Goal: Information Seeking & Learning: Check status

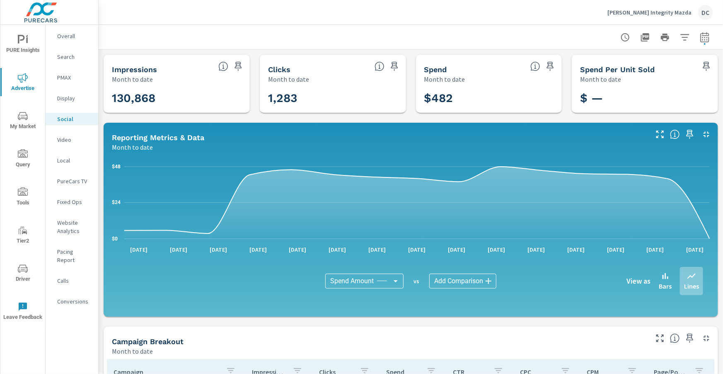
scroll to position [220, 0]
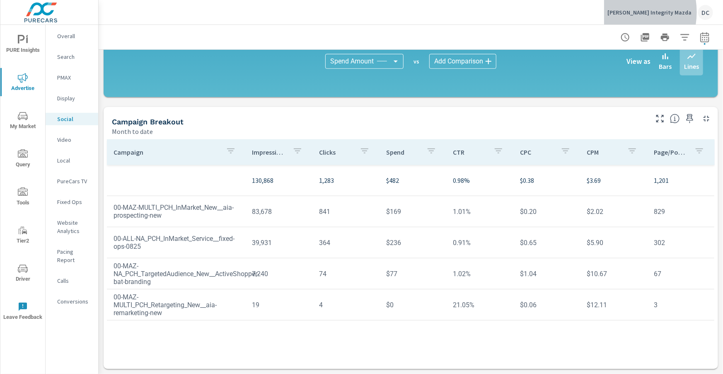
click at [639, 12] on p "[PERSON_NAME] Integrity Mazda" at bounding box center [649, 12] width 84 height 7
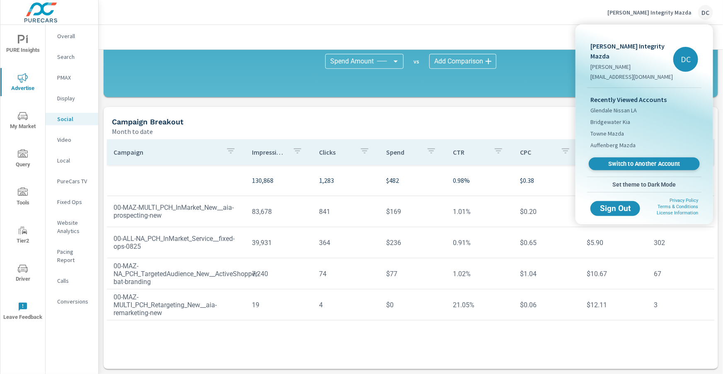
click at [630, 160] on span "Switch to Another Account" at bounding box center [644, 164] width 102 height 8
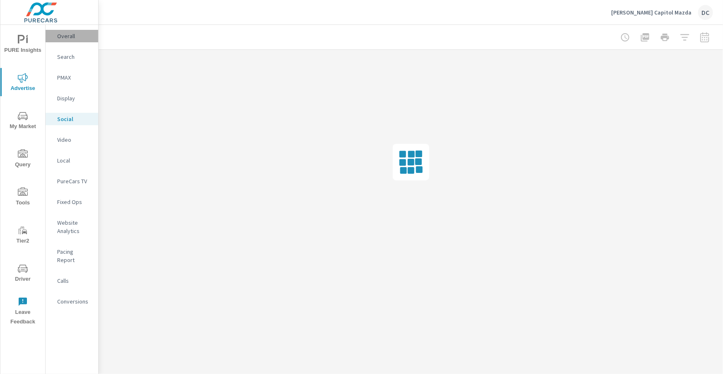
click at [65, 39] on p "Overall" at bounding box center [74, 36] width 34 height 8
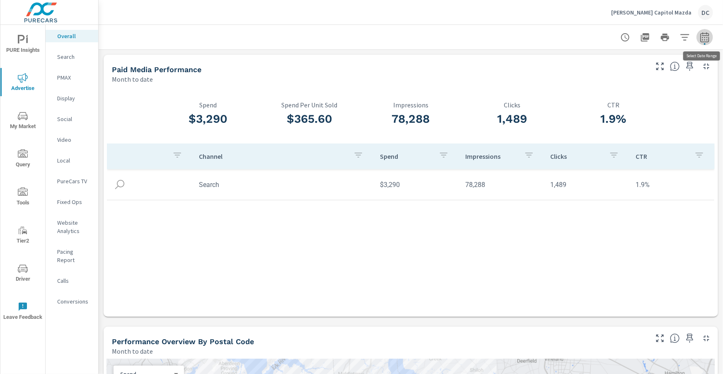
click at [708, 37] on icon "button" at bounding box center [705, 37] width 10 height 10
select select "Month to date"
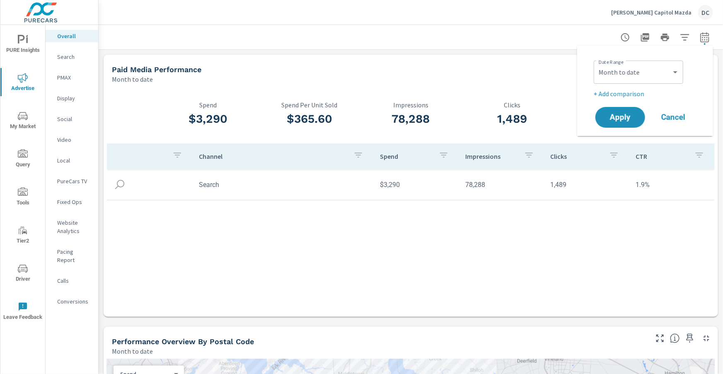
click at [642, 92] on p "+ Add comparison" at bounding box center [647, 94] width 106 height 10
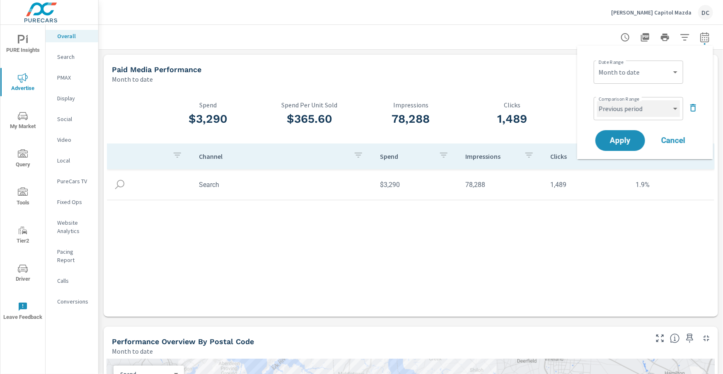
click at [639, 112] on select "Custom Previous period Previous month Previous year" at bounding box center [638, 108] width 83 height 17
click at [597, 100] on select "Custom Previous period Previous month Previous year" at bounding box center [638, 108] width 83 height 17
select select "Previous month"
click at [631, 139] on span "Apply" at bounding box center [620, 140] width 33 height 7
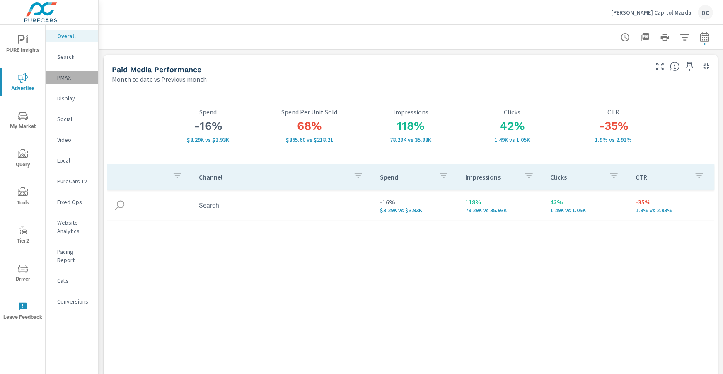
click at [63, 78] on p "PMAX" at bounding box center [74, 77] width 34 height 8
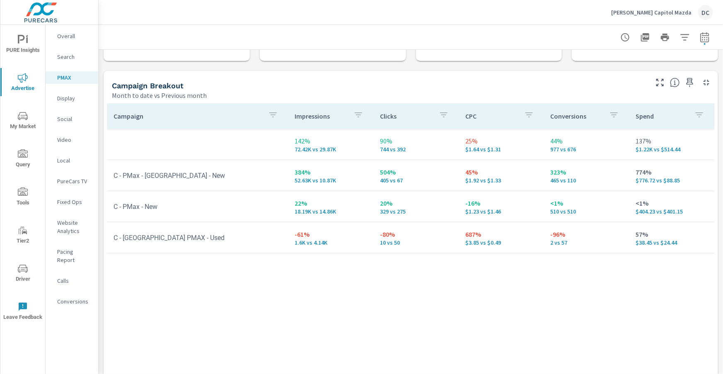
scroll to position [73, 0]
click at [66, 37] on p "Overall" at bounding box center [74, 36] width 34 height 8
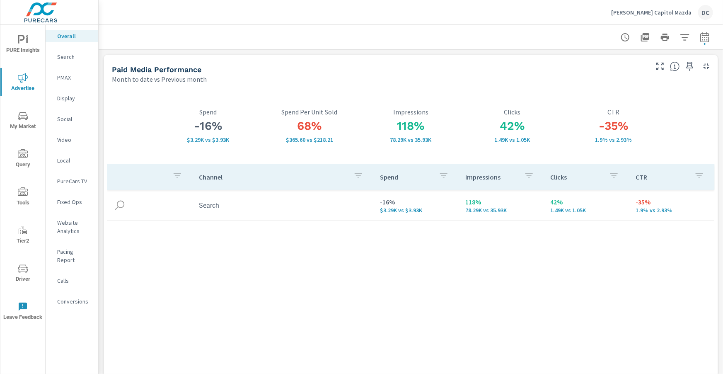
click at [61, 54] on p "Search" at bounding box center [74, 57] width 34 height 8
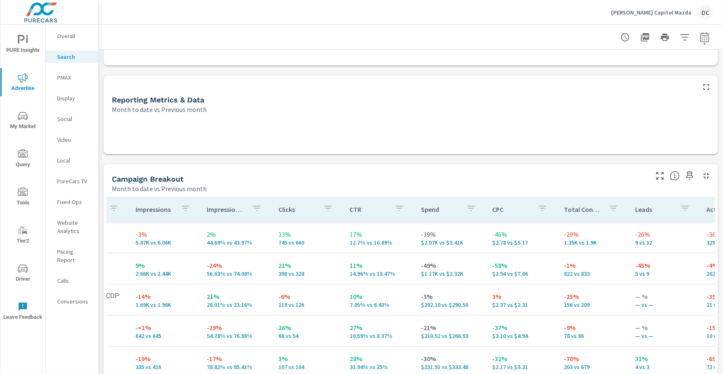
scroll to position [158, 0]
click at [65, 40] on p "Overall" at bounding box center [74, 36] width 34 height 8
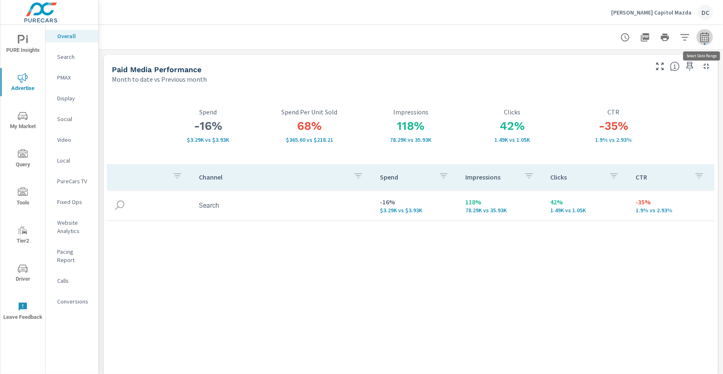
click at [702, 44] on button "button" at bounding box center [705, 37] width 17 height 17
select select "Month to date"
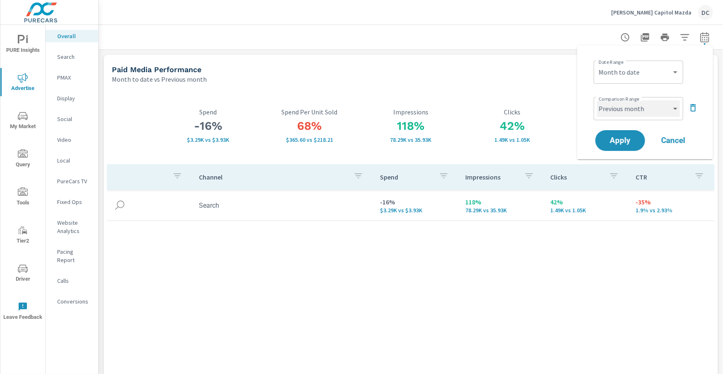
click at [675, 105] on select "Custom Previous period Previous month Previous year" at bounding box center [638, 108] width 83 height 17
click at [597, 100] on select "Custom Previous period Previous month Previous year" at bounding box center [638, 108] width 83 height 17
select select "custom"
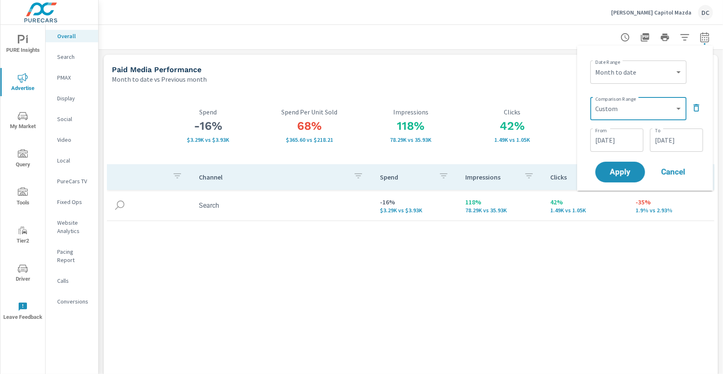
click at [671, 142] on input "07/15/2025" at bounding box center [676, 140] width 46 height 17
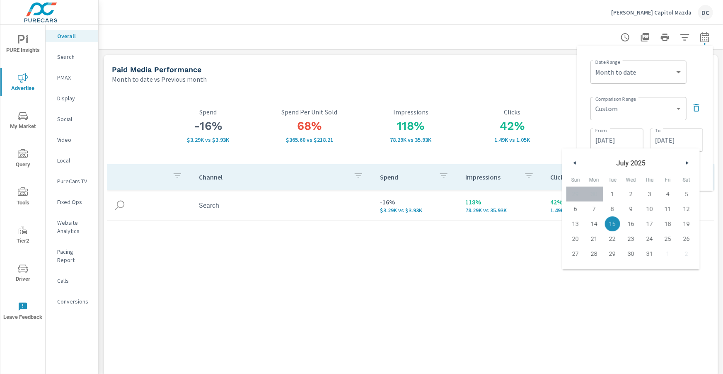
click at [595, 225] on span "14" at bounding box center [594, 223] width 19 height 11
type input "07/14/2025"
click at [707, 160] on div "Date Range Custom Yesterday Last week Last 7 days Last 14 days Last 30 days Las…" at bounding box center [645, 118] width 136 height 145
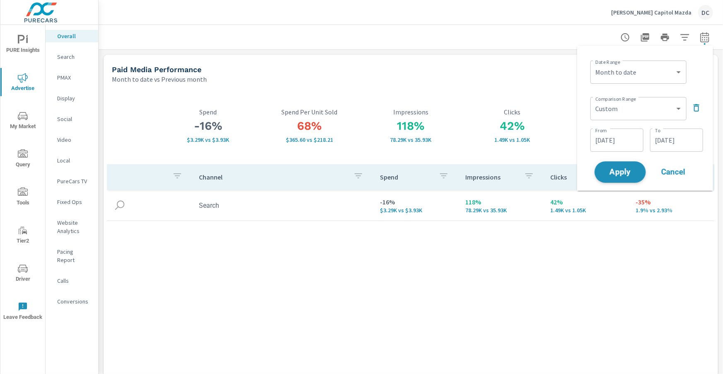
click at [625, 172] on span "Apply" at bounding box center [620, 172] width 34 height 8
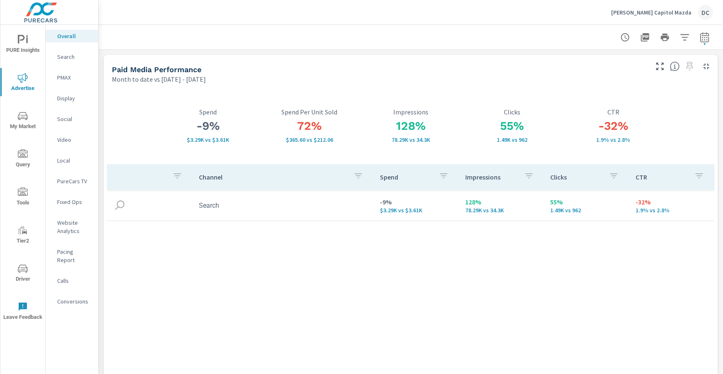
click at [64, 59] on p "Search" at bounding box center [74, 57] width 34 height 8
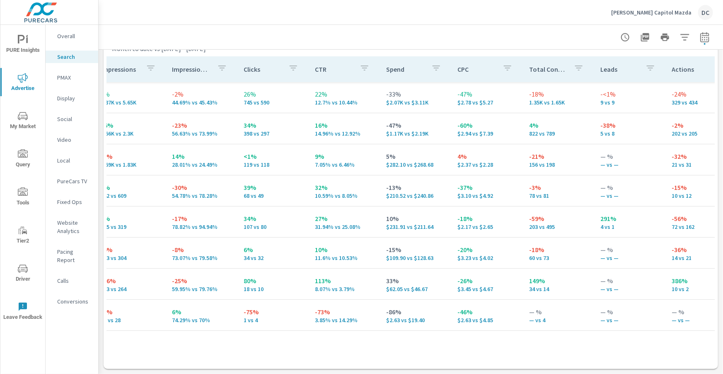
scroll to position [0, 164]
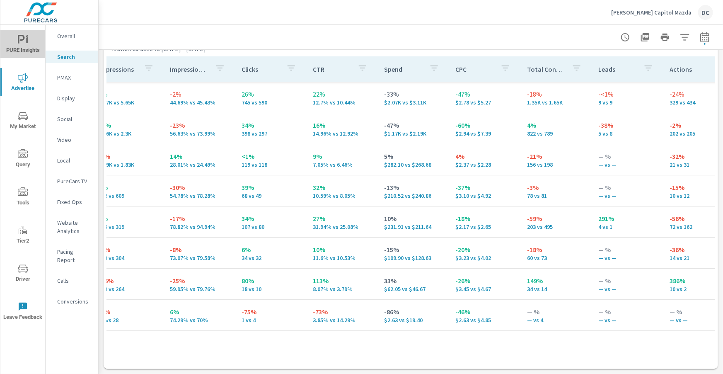
click at [30, 50] on span "PURE Insights" at bounding box center [23, 45] width 40 height 20
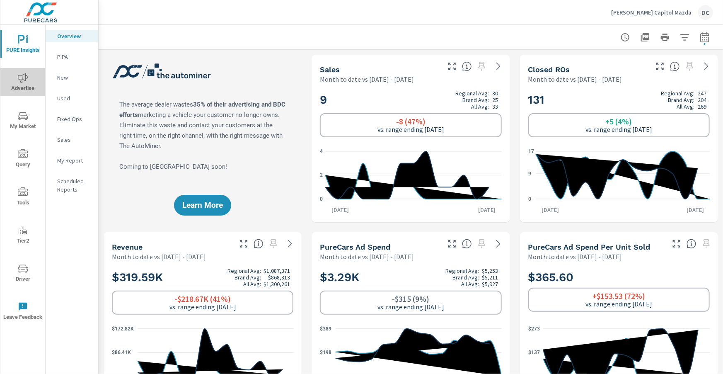
click at [21, 80] on icon "nav menu" at bounding box center [23, 78] width 10 height 10
